Goal: Transaction & Acquisition: Book appointment/travel/reservation

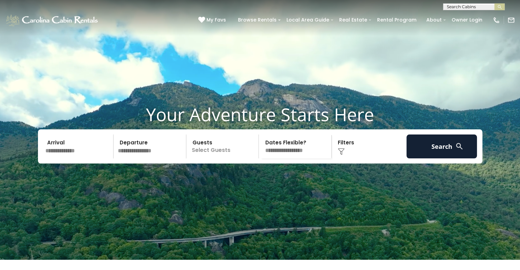
click at [102, 158] on input "text" at bounding box center [78, 147] width 71 height 24
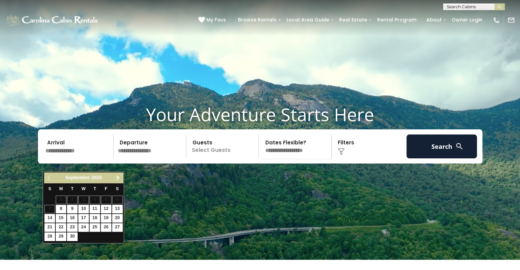
click at [118, 179] on span "Next" at bounding box center [117, 177] width 5 height 5
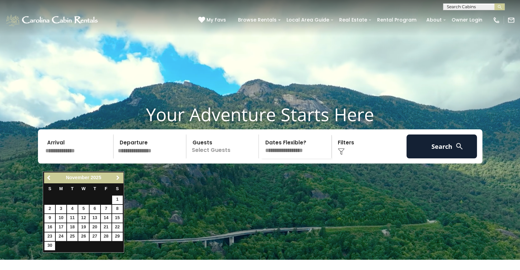
click at [118, 179] on span "Next" at bounding box center [117, 177] width 5 height 5
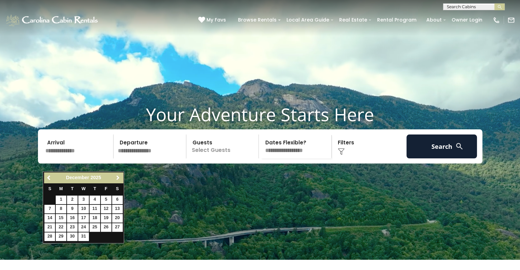
click at [118, 179] on span "Next" at bounding box center [117, 177] width 5 height 5
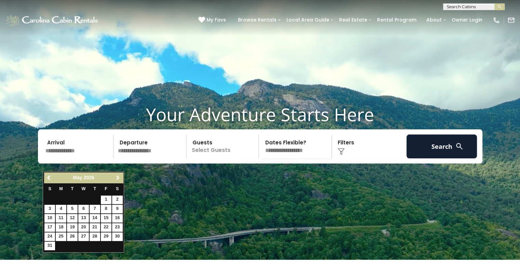
click at [118, 179] on span "Next" at bounding box center [117, 177] width 5 height 5
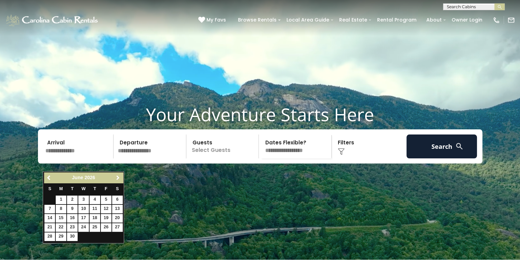
click at [118, 179] on span "Next" at bounding box center [117, 177] width 5 height 5
click at [115, 214] on link "18" at bounding box center [117, 218] width 11 height 9
type input "*******"
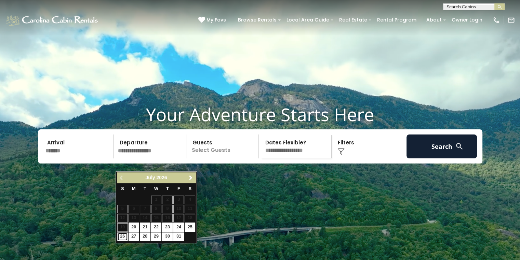
click at [122, 237] on link "26" at bounding box center [122, 237] width 11 height 9
type input "*******"
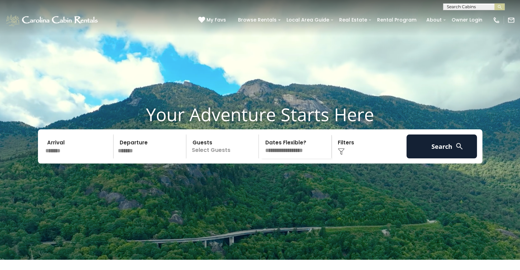
click at [237, 159] on p "Select Guests" at bounding box center [223, 147] width 70 height 24
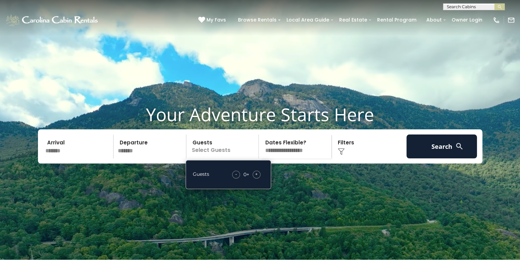
click at [259, 179] on div "+" at bounding box center [257, 175] width 8 height 8
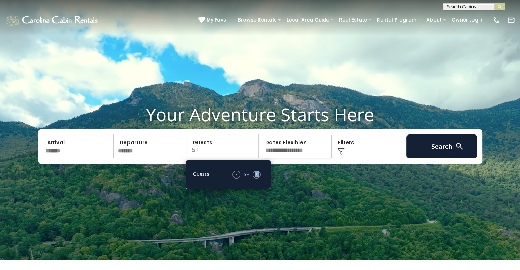
click at [259, 179] on div "+" at bounding box center [257, 175] width 8 height 8
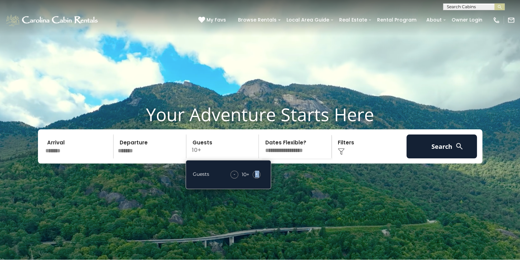
click at [259, 179] on div "+" at bounding box center [257, 175] width 8 height 8
click at [267, 187] on div "Guests - 11 + +" at bounding box center [228, 174] width 85 height 29
click at [256, 178] on span "+" at bounding box center [256, 174] width 3 height 7
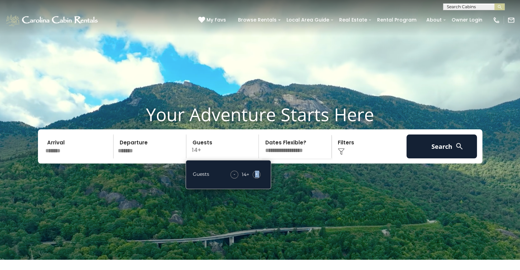
click at [256, 178] on span "+" at bounding box center [256, 174] width 3 height 7
click at [260, 179] on div "- 15 + +" at bounding box center [245, 175] width 37 height 8
click at [301, 159] on select "**********" at bounding box center [296, 147] width 70 height 24
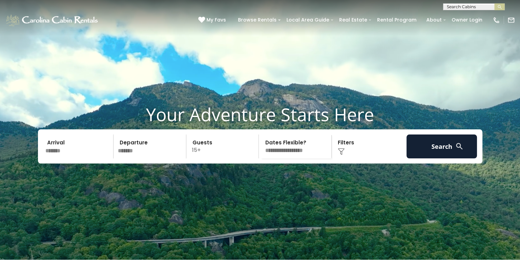
click at [291, 156] on select "**********" at bounding box center [296, 147] width 70 height 24
click at [345, 156] on div "Click to Choose" at bounding box center [369, 147] width 71 height 24
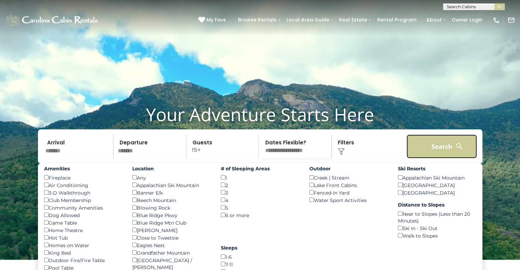
click at [452, 159] on button "Search" at bounding box center [442, 147] width 71 height 24
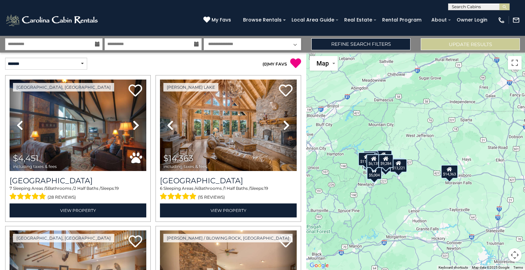
drag, startPoint x: 339, startPoint y: 166, endPoint x: 317, endPoint y: 171, distance: 22.6
click at [317, 171] on div "$4,451 $14,363 $7,578 $7,527 $5,143 $5,551 $6,330 $12,167 $5,259 $4,614 $9,059 …" at bounding box center [415, 162] width 219 height 218
click at [83, 63] on select "**********" at bounding box center [46, 64] width 82 height 12
select select "**********"
click at [5, 58] on select "**********" at bounding box center [46, 64] width 82 height 12
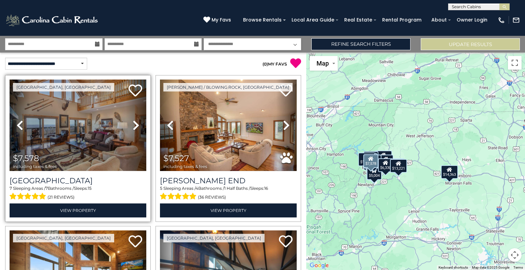
click at [134, 125] on icon at bounding box center [136, 125] width 7 height 11
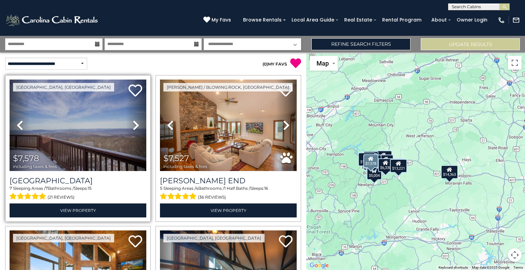
click at [134, 125] on icon at bounding box center [136, 125] width 7 height 11
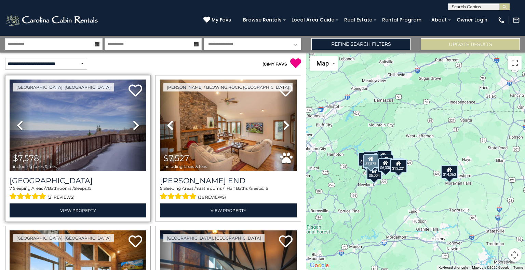
click at [141, 125] on link "Next" at bounding box center [136, 126] width 21 height 92
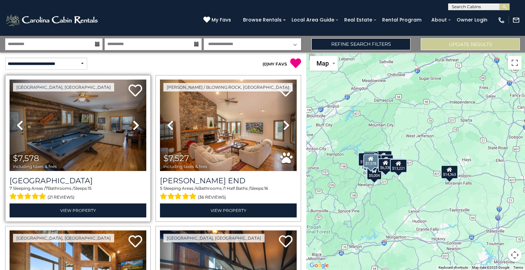
click at [144, 124] on link "Next" at bounding box center [136, 126] width 21 height 92
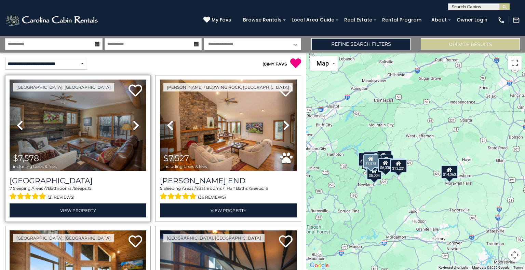
click at [144, 124] on link "Next" at bounding box center [136, 126] width 21 height 92
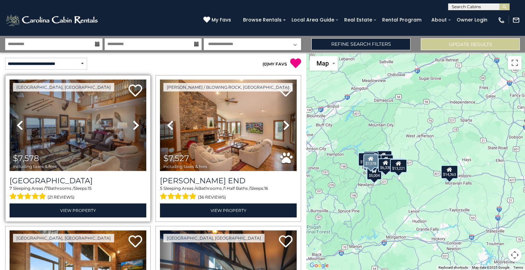
click at [144, 124] on link "Next" at bounding box center [136, 126] width 21 height 92
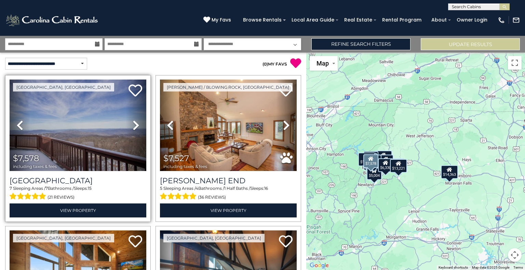
click at [144, 124] on link "Next" at bounding box center [136, 126] width 21 height 92
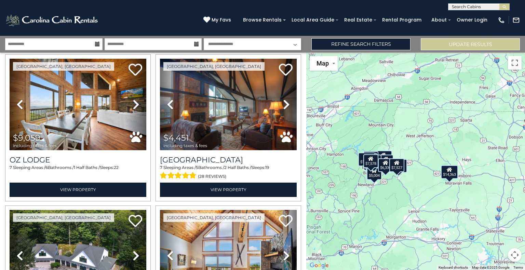
scroll to position [177, 0]
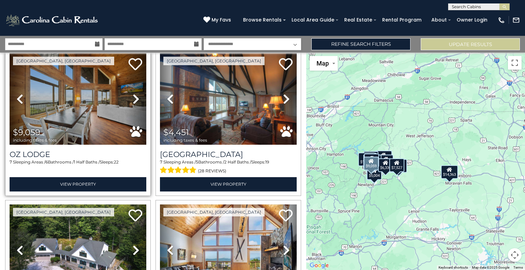
click at [137, 96] on icon at bounding box center [136, 99] width 7 height 11
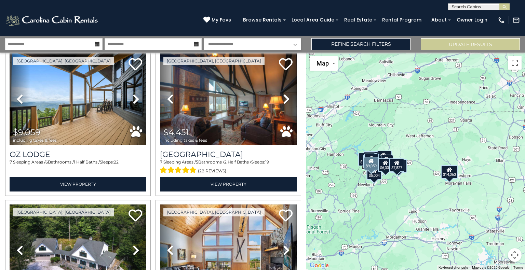
click at [150, 91] on div "Beech Mountain, NC Previous" at bounding box center [78, 122] width 150 height 147
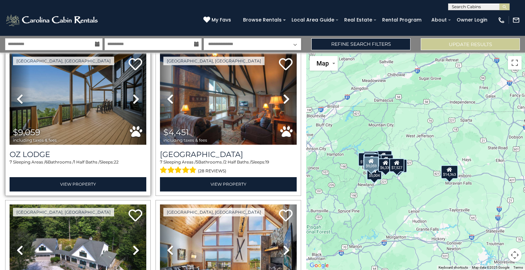
click at [133, 97] on icon at bounding box center [136, 99] width 7 height 11
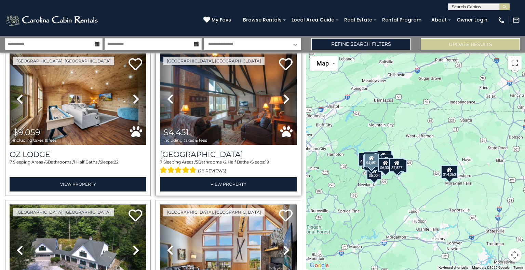
click at [156, 91] on div "Beech Mountain, NC Previous Next" at bounding box center [229, 122] width 146 height 147
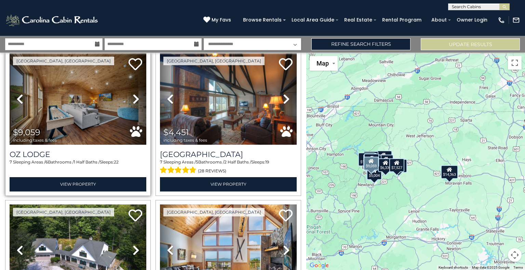
click at [136, 97] on icon at bounding box center [136, 99] width 7 height 11
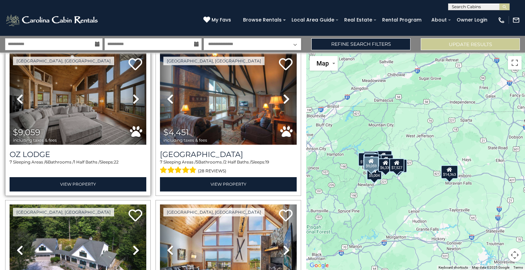
click at [136, 97] on icon at bounding box center [136, 99] width 7 height 11
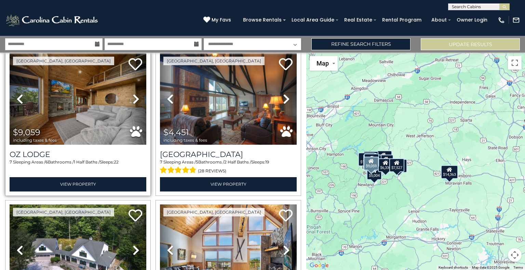
click at [130, 99] on link "Next" at bounding box center [136, 99] width 21 height 92
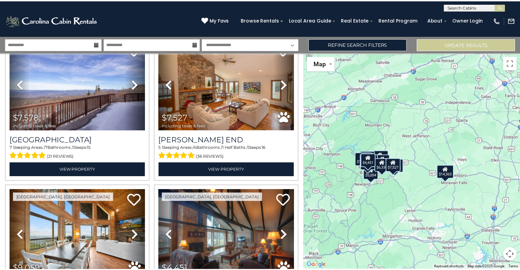
scroll to position [0, 0]
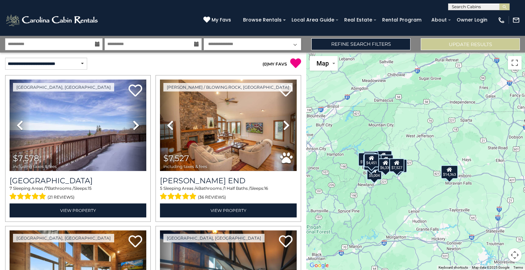
click at [370, 37] on div "**********" at bounding box center [262, 44] width 525 height 17
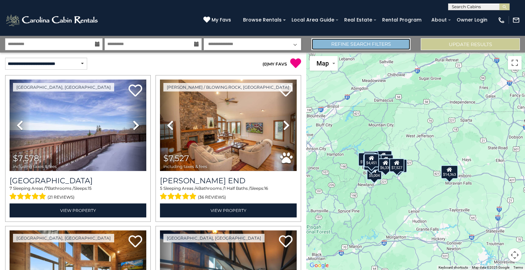
click at [370, 44] on link "Refine Search Filters" at bounding box center [361, 44] width 99 height 12
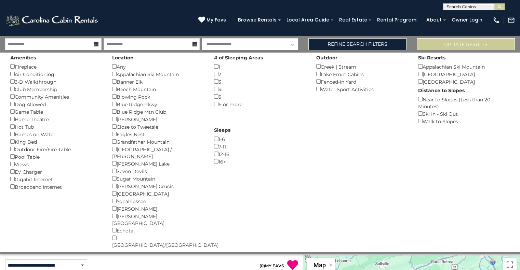
click at [370, 166] on div "Amenities Fireplace () Air Conditioning () 3-D Walkthrough () Club Membership (…" at bounding box center [260, 153] width 510 height 200
click at [428, 47] on button "Update Results" at bounding box center [466, 44] width 98 height 12
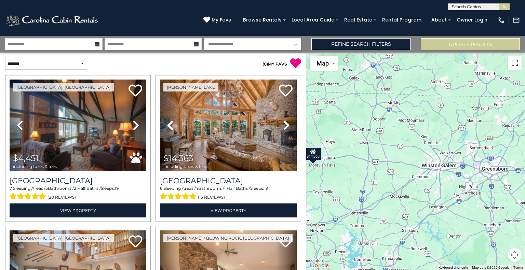
drag, startPoint x: 471, startPoint y: 206, endPoint x: 309, endPoint y: 198, distance: 161.3
click at [309, 198] on div "$4,451 $14,363 $7,578 $7,527 $5,999 $5,143 $6,002 $5,551 $3,383 $4,380 $6,279 $…" at bounding box center [415, 162] width 219 height 218
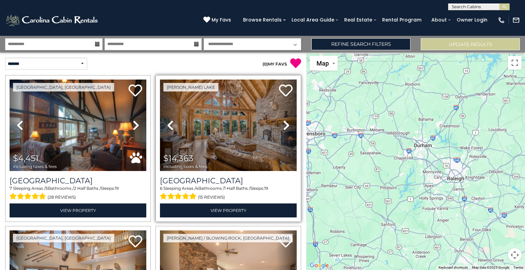
drag, startPoint x: 464, startPoint y: 179, endPoint x: 282, endPoint y: 136, distance: 186.1
click at [282, 136] on div "**********" at bounding box center [262, 153] width 525 height 235
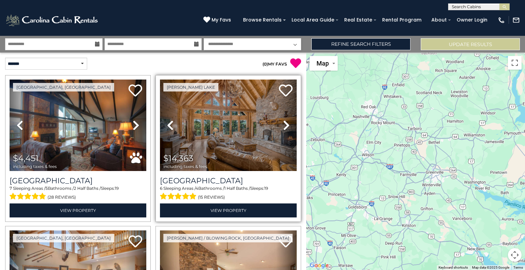
drag, startPoint x: 443, startPoint y: 133, endPoint x: 263, endPoint y: 107, distance: 182.5
click at [263, 107] on div "**********" at bounding box center [262, 153] width 525 height 235
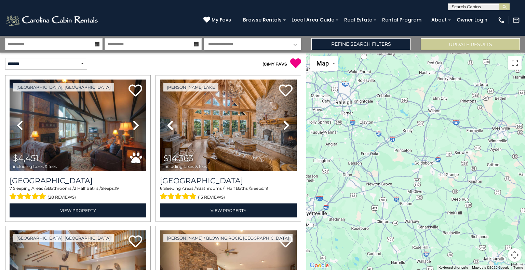
drag, startPoint x: 411, startPoint y: 143, endPoint x: 525, endPoint y: 104, distance: 120.6
click at [525, 104] on div "$4,451 $14,363 $7,578 $7,527 $5,999 $5,143 $6,002 $5,551 $3,383 $4,380 $6,279 $…" at bounding box center [415, 162] width 219 height 218
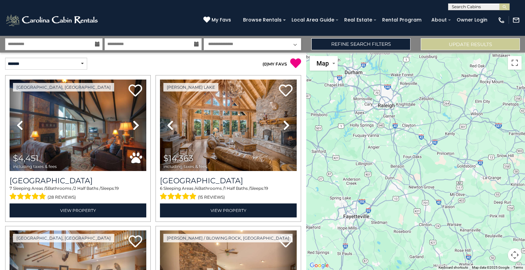
drag, startPoint x: 368, startPoint y: 148, endPoint x: 480, endPoint y: 159, distance: 113.0
click at [480, 159] on div "$4,451 $14,363 $7,578 $7,527 $5,999 $5,143 $6,002 $5,551 $3,383 $4,380 $6,279 $…" at bounding box center [415, 162] width 219 height 218
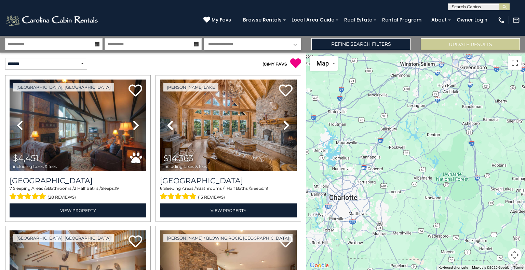
drag, startPoint x: 356, startPoint y: 176, endPoint x: 487, endPoint y: 177, distance: 130.6
click at [487, 177] on div "$4,451 $14,363 $7,578 $7,527 $5,999 $5,143 $6,002 $5,551 $3,383 $4,380 $6,279 $…" at bounding box center [415, 162] width 219 height 218
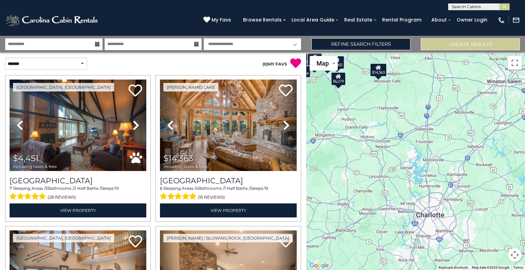
drag, startPoint x: 427, startPoint y: 180, endPoint x: 516, endPoint y: 196, distance: 90.4
click at [516, 196] on div "$4,451 $14,363 $7,578 $7,527 $5,999 $5,143 $6,002 $5,551 $3,383 $4,380 $6,279 $…" at bounding box center [415, 162] width 219 height 218
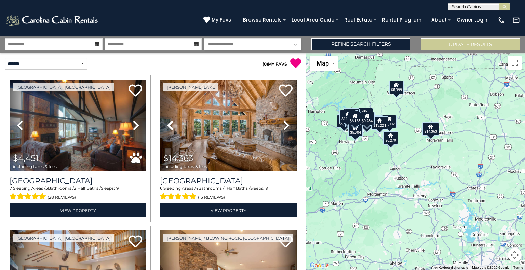
drag, startPoint x: 424, startPoint y: 139, endPoint x: 479, endPoint y: 200, distance: 81.8
click at [479, 200] on div "$4,451 $14,363 $7,578 $7,527 $5,999 $5,143 $6,002 $5,551 $3,383 $4,380 $6,279 $…" at bounding box center [415, 162] width 219 height 218
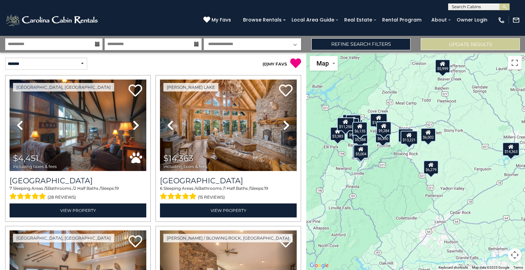
click at [429, 173] on div "$4,451 $14,363 $7,578 $7,527 $5,999 $5,143 $6,002 $5,551 $3,383 $4,380 $6,279 $…" at bounding box center [415, 162] width 219 height 218
click at [430, 164] on icon at bounding box center [430, 164] width 5 height 5
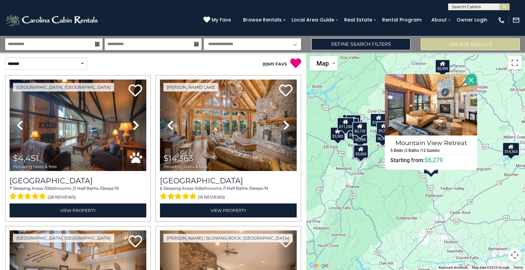
click at [474, 78] on button "Close" at bounding box center [471, 80] width 12 height 12
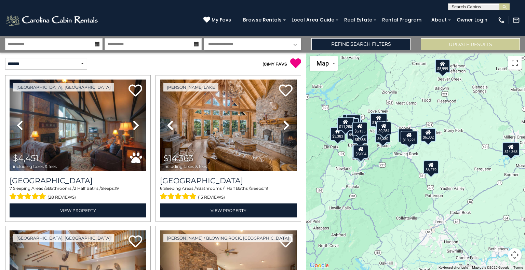
click at [429, 132] on icon at bounding box center [428, 132] width 5 height 5
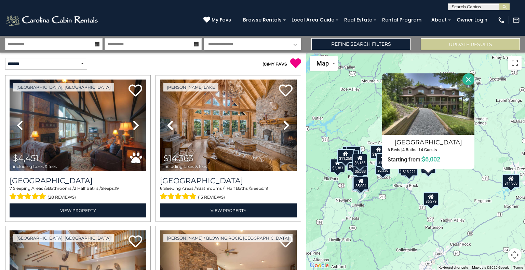
click at [469, 84] on button "Close" at bounding box center [469, 80] width 12 height 12
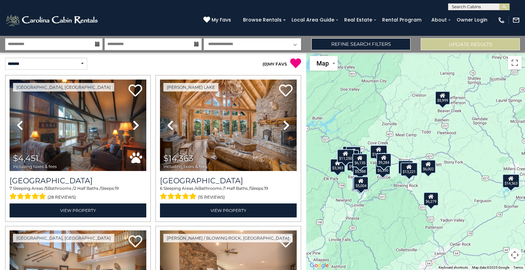
click at [445, 103] on div "$5,999" at bounding box center [442, 98] width 15 height 14
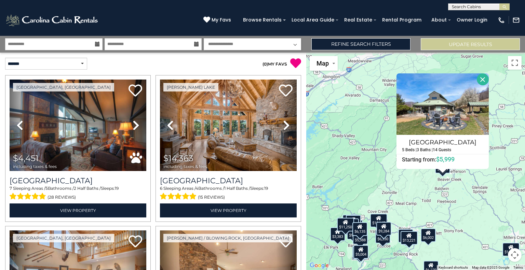
click at [481, 78] on button "Close" at bounding box center [483, 80] width 12 height 12
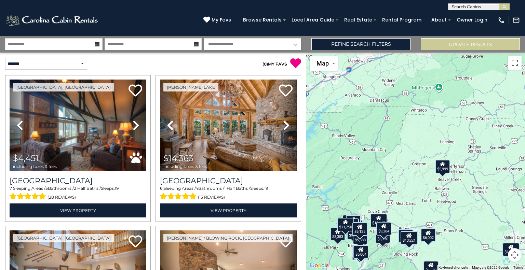
click at [383, 232] on div "$9,284" at bounding box center [383, 229] width 15 height 14
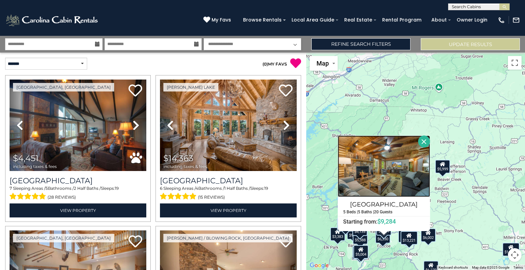
click at [422, 149] on img at bounding box center [384, 167] width 92 height 62
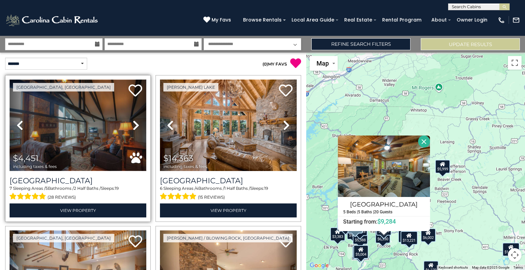
click at [81, 133] on img at bounding box center [78, 126] width 137 height 92
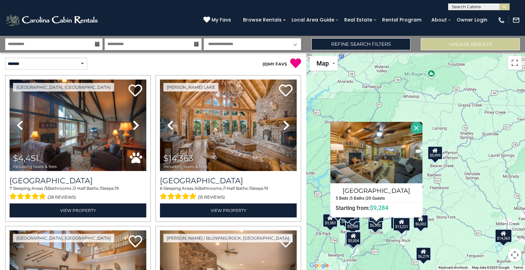
drag, startPoint x: 308, startPoint y: 64, endPoint x: 300, endPoint y: 53, distance: 12.7
click at [300, 53] on div "**********" at bounding box center [262, 153] width 525 height 235
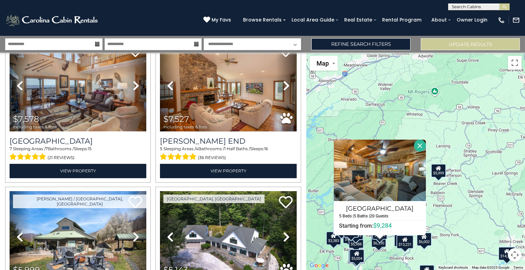
scroll to position [188, 0]
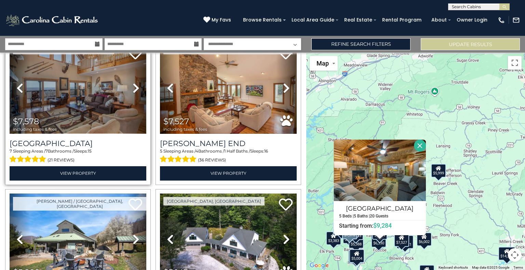
click at [71, 91] on img at bounding box center [78, 88] width 137 height 92
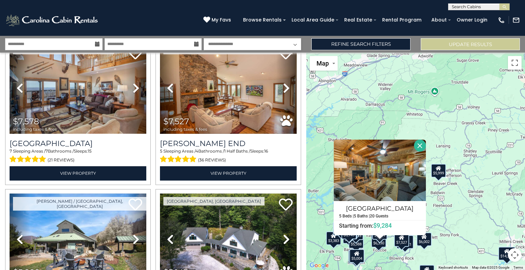
click at [471, 8] on input "text" at bounding box center [479, 8] width 60 height 7
type input "**********"
click at [466, 19] on ul "Banner Barn" at bounding box center [479, 16] width 61 height 11
click at [504, 8] on img "submit" at bounding box center [504, 6] width 5 height 5
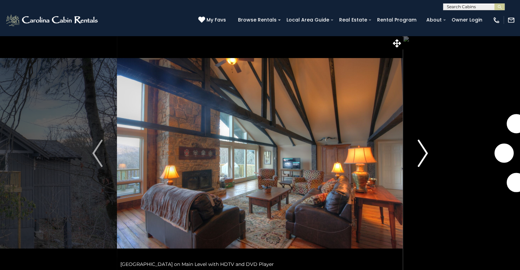
click at [426, 152] on img "Next" at bounding box center [423, 153] width 10 height 27
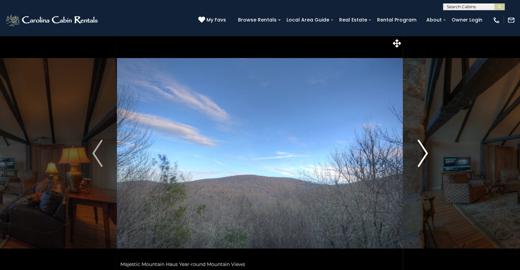
click at [425, 153] on img "Next" at bounding box center [423, 153] width 10 height 27
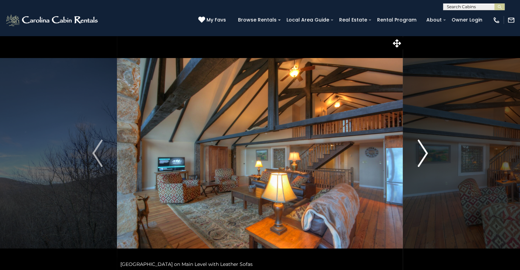
click at [425, 153] on img "Next" at bounding box center [423, 153] width 10 height 27
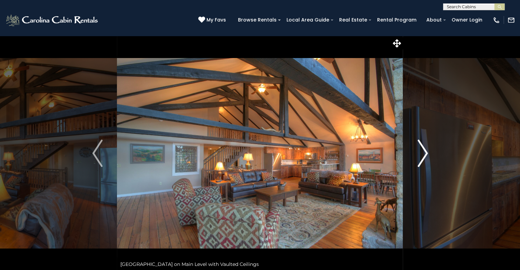
click at [425, 153] on img "Next" at bounding box center [423, 153] width 10 height 27
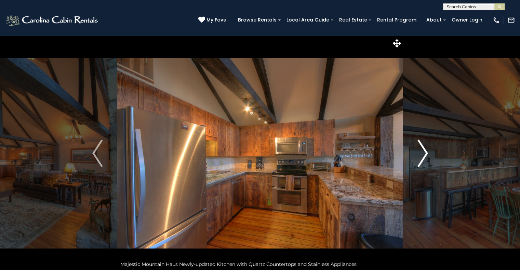
click at [425, 153] on img "Next" at bounding box center [423, 153] width 10 height 27
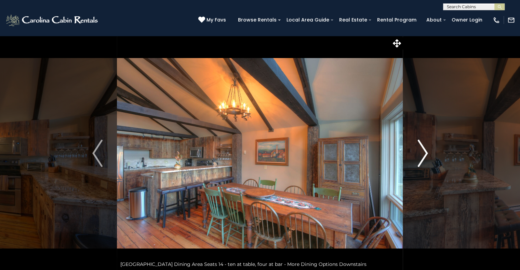
click at [425, 153] on img "Next" at bounding box center [423, 153] width 10 height 27
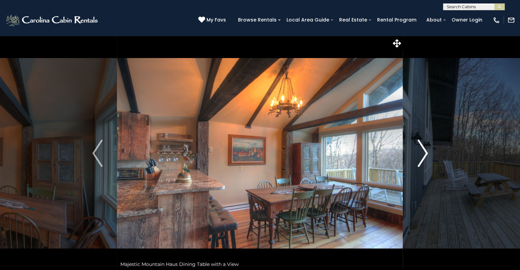
click at [425, 153] on img "Next" at bounding box center [423, 153] width 10 height 27
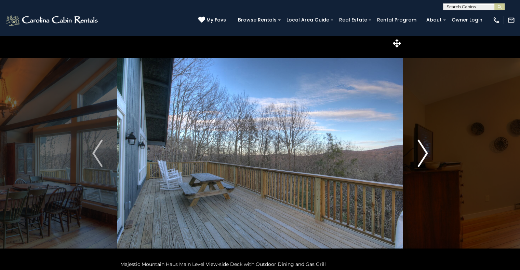
click at [425, 153] on img "Next" at bounding box center [423, 153] width 10 height 27
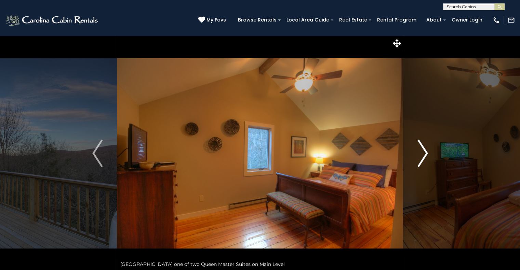
click at [425, 153] on img "Next" at bounding box center [423, 153] width 10 height 27
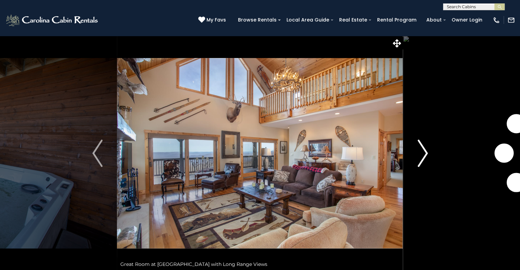
click at [426, 151] on img "Next" at bounding box center [423, 153] width 10 height 27
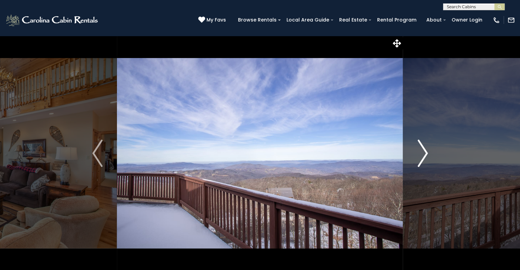
click at [426, 151] on img "Next" at bounding box center [423, 153] width 10 height 27
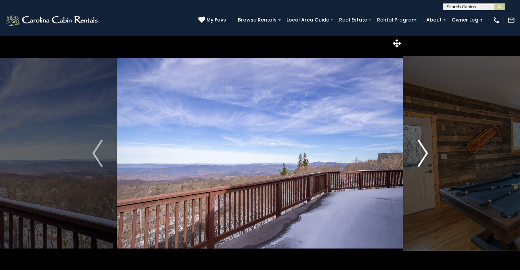
click at [426, 151] on img "Next" at bounding box center [423, 153] width 10 height 27
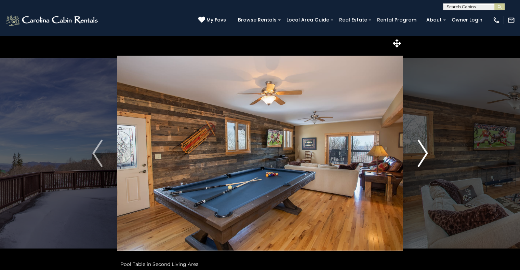
click at [426, 151] on img "Next" at bounding box center [423, 153] width 10 height 27
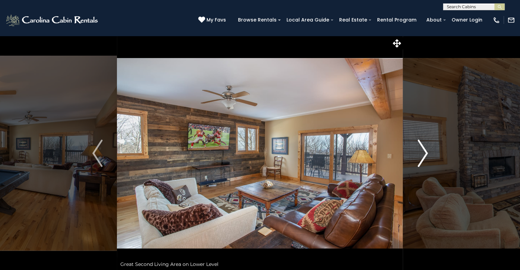
click at [426, 151] on img "Next" at bounding box center [423, 153] width 10 height 27
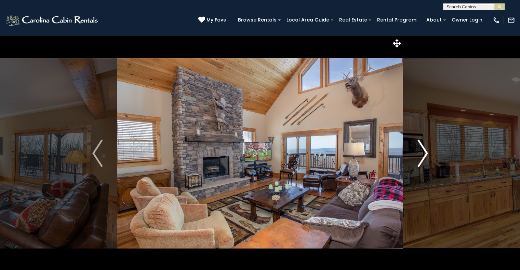
click at [426, 151] on img "Next" at bounding box center [423, 153] width 10 height 27
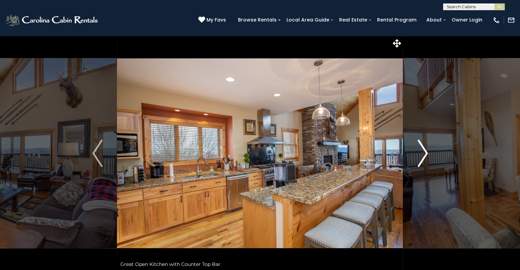
click at [426, 151] on img "Next" at bounding box center [423, 153] width 10 height 27
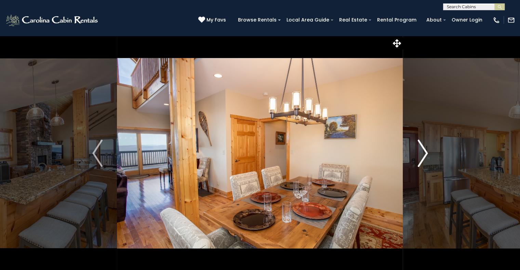
click at [426, 151] on img "Next" at bounding box center [423, 153] width 10 height 27
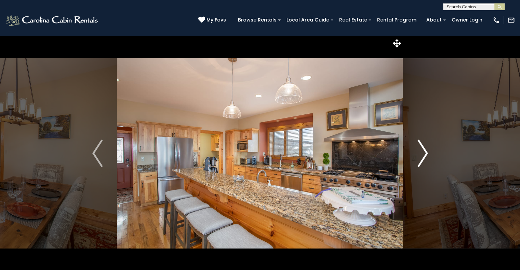
click at [426, 151] on img "Next" at bounding box center [423, 153] width 10 height 27
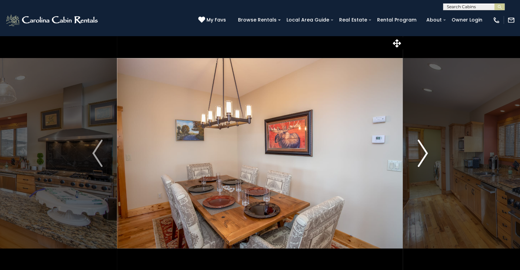
click at [426, 151] on img "Next" at bounding box center [423, 153] width 10 height 27
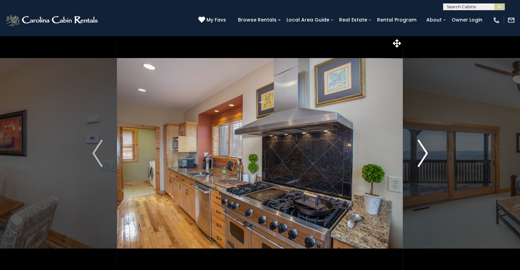
click at [426, 151] on img "Next" at bounding box center [423, 153] width 10 height 27
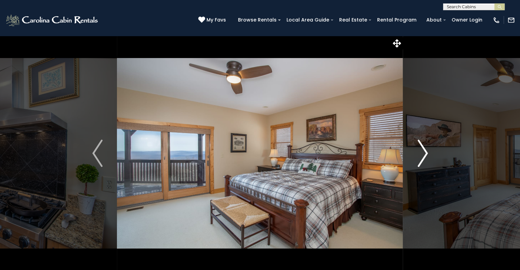
click at [426, 151] on img "Next" at bounding box center [423, 153] width 10 height 27
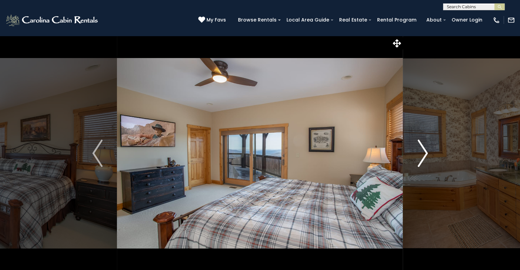
click at [426, 151] on img "Next" at bounding box center [423, 153] width 10 height 27
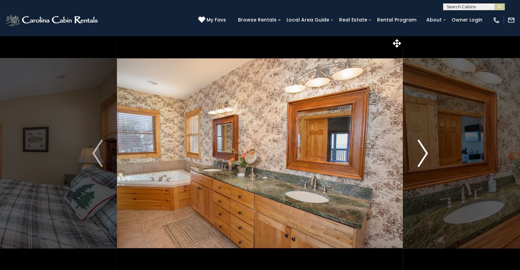
click at [426, 151] on img "Next" at bounding box center [423, 153] width 10 height 27
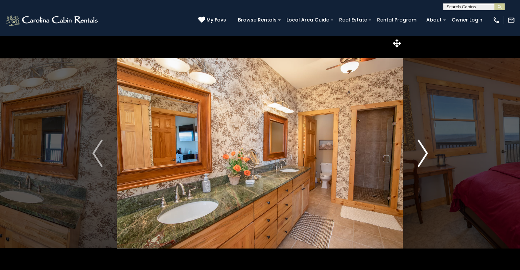
click at [426, 151] on img "Next" at bounding box center [423, 153] width 10 height 27
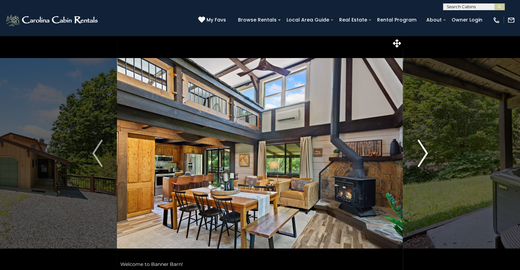
click at [423, 149] on img "Next" at bounding box center [423, 153] width 10 height 27
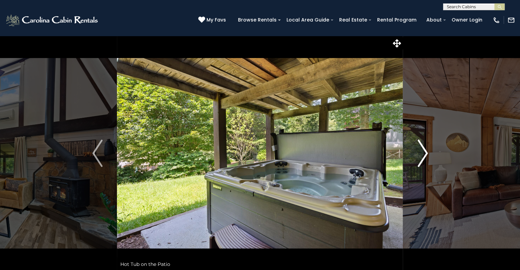
click at [420, 149] on img "Next" at bounding box center [423, 153] width 10 height 27
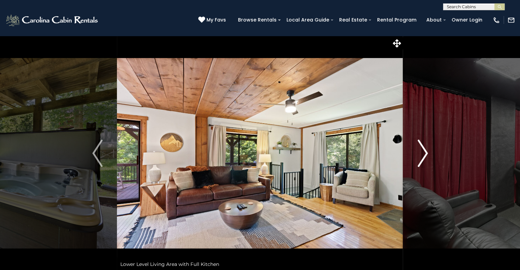
click at [420, 149] on img "Next" at bounding box center [423, 153] width 10 height 27
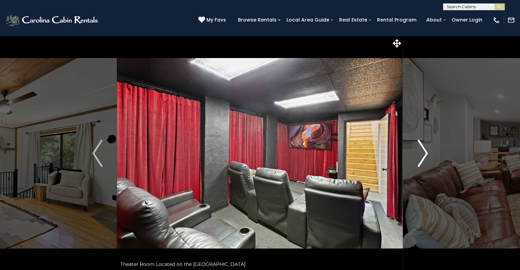
click at [420, 149] on img "Next" at bounding box center [423, 153] width 10 height 27
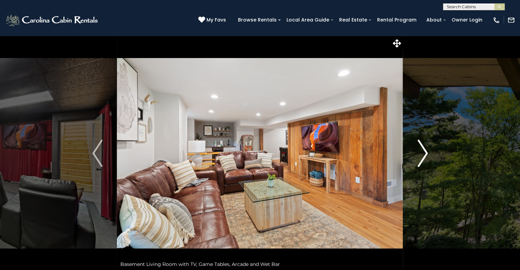
click at [420, 149] on img "Next" at bounding box center [423, 153] width 10 height 27
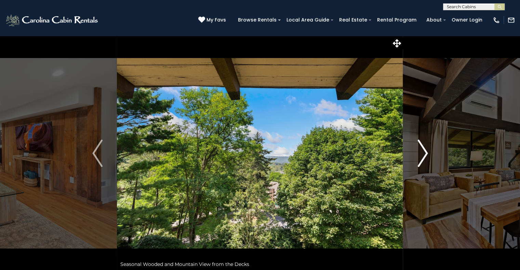
click at [420, 149] on img "Next" at bounding box center [423, 153] width 10 height 27
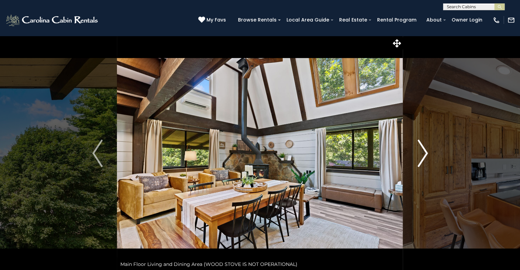
click at [420, 149] on img "Next" at bounding box center [423, 153] width 10 height 27
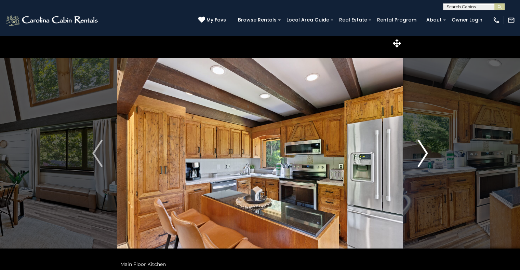
click at [420, 149] on img "Next" at bounding box center [423, 153] width 10 height 27
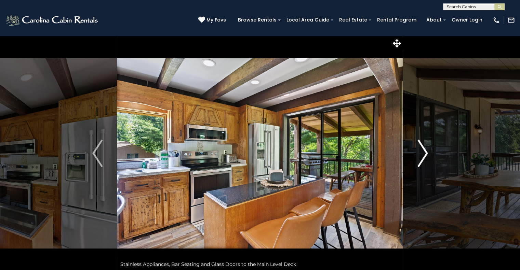
click at [420, 149] on img "Next" at bounding box center [423, 153] width 10 height 27
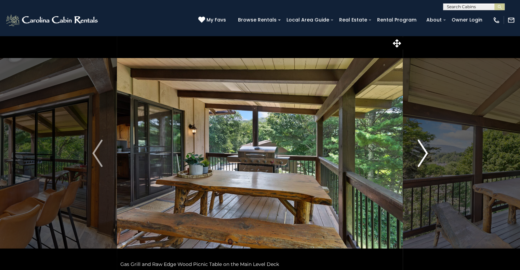
click at [420, 149] on img "Next" at bounding box center [423, 153] width 10 height 27
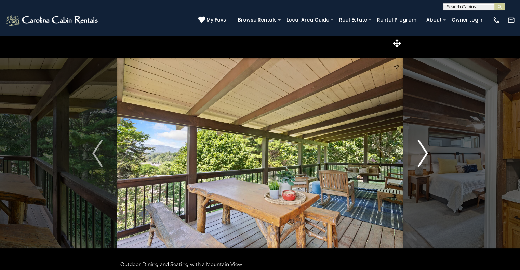
click at [420, 149] on img "Next" at bounding box center [423, 153] width 10 height 27
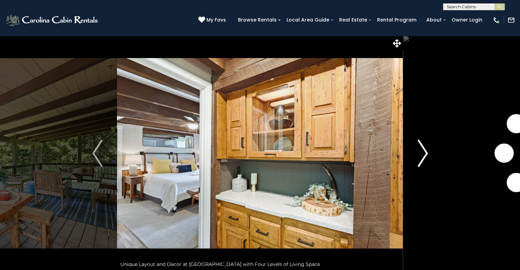
click at [420, 149] on img "Next" at bounding box center [423, 153] width 10 height 27
